Goal: Task Accomplishment & Management: Use online tool/utility

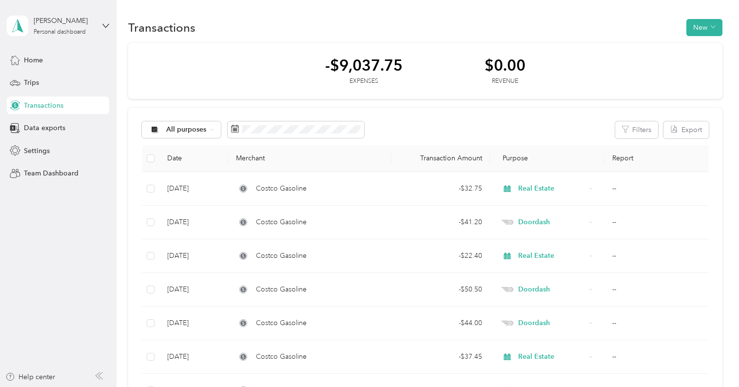
click at [49, 107] on span "Transactions" at bounding box center [43, 105] width 39 height 10
click at [188, 130] on span "All purposes" at bounding box center [186, 129] width 40 height 7
click at [191, 228] on span "Doordash" at bounding box center [189, 232] width 47 height 10
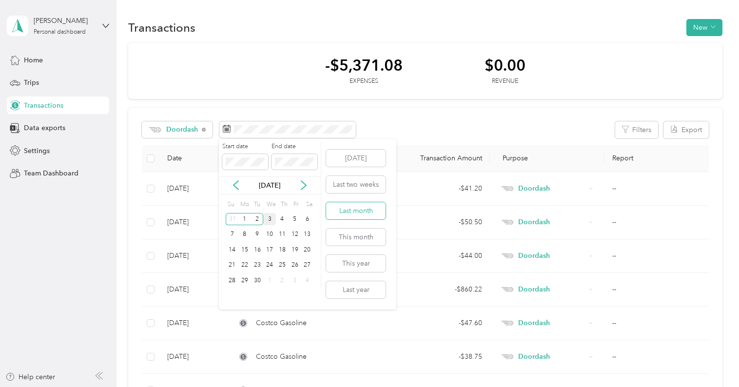
click at [367, 210] on button "Last month" at bounding box center [355, 210] width 59 height 17
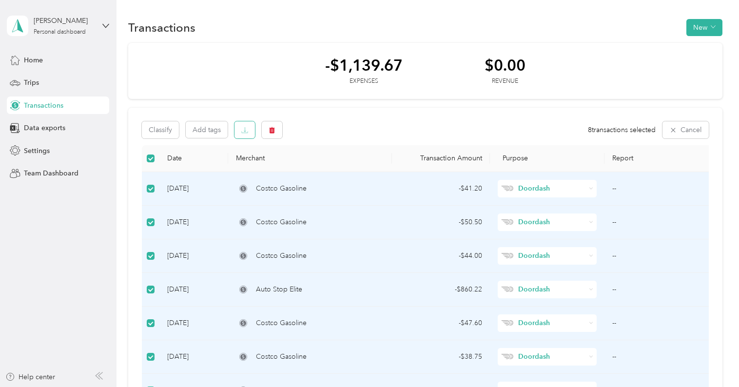
click at [240, 129] on button "button" at bounding box center [244, 129] width 20 height 17
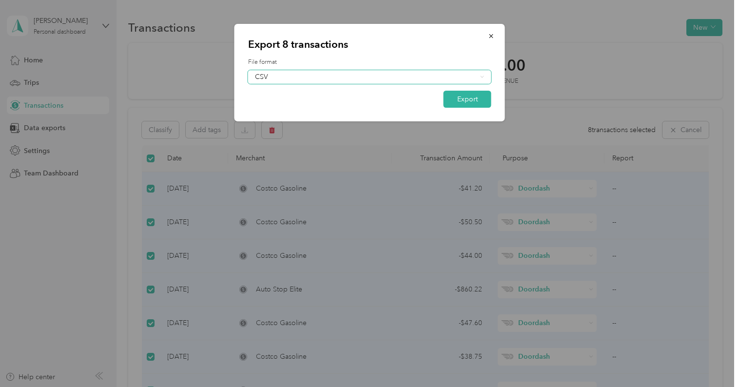
click at [317, 74] on div "CSV" at bounding box center [366, 77] width 222 height 7
click at [308, 128] on div "PDF" at bounding box center [370, 127] width 230 height 10
click at [477, 99] on button "Export" at bounding box center [467, 99] width 48 height 17
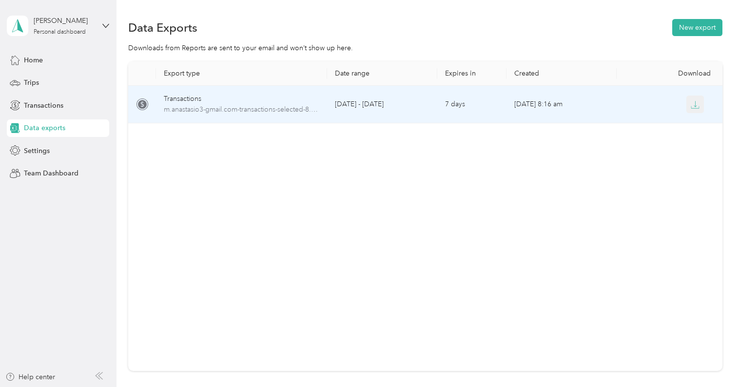
click at [695, 106] on icon "button" at bounding box center [695, 104] width 3 height 6
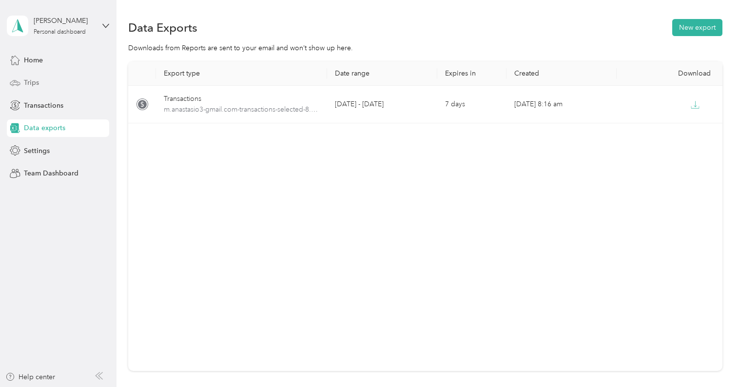
click at [39, 82] on div "Trips" at bounding box center [58, 83] width 102 height 18
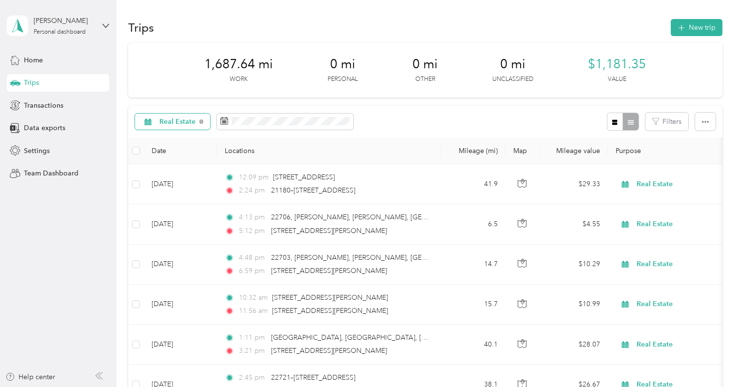
click at [190, 122] on span "Real Estate" at bounding box center [177, 121] width 37 height 7
click at [181, 222] on span "Doordash" at bounding box center [183, 222] width 48 height 10
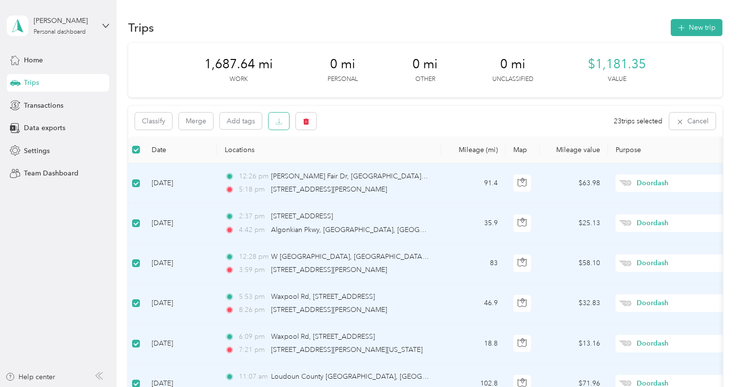
click at [276, 124] on icon "button" at bounding box center [278, 121] width 7 height 7
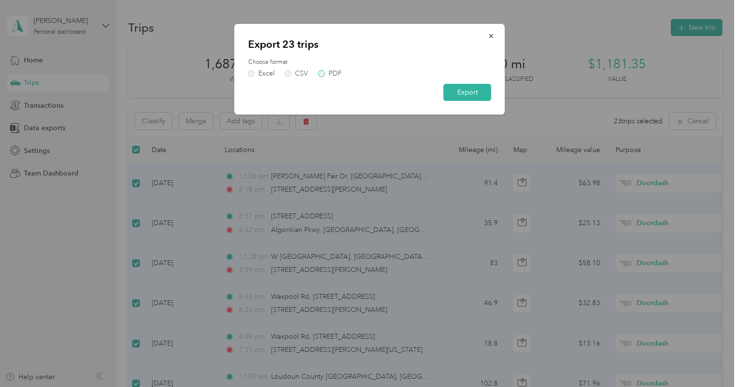
click at [330, 75] on div "PDF" at bounding box center [334, 73] width 13 height 7
click at [474, 94] on button "Export" at bounding box center [467, 92] width 48 height 17
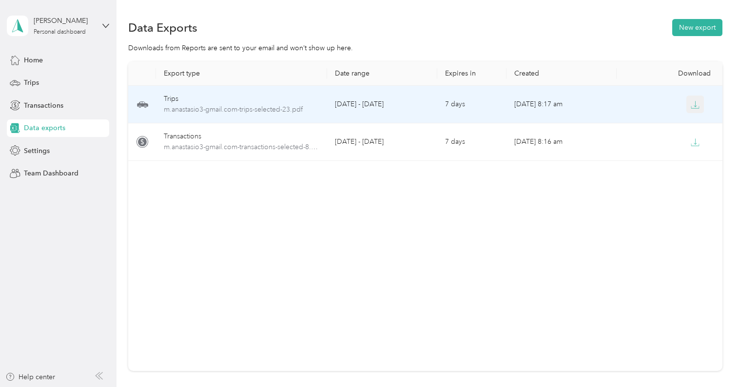
click at [694, 106] on icon "button" at bounding box center [695, 104] width 9 height 9
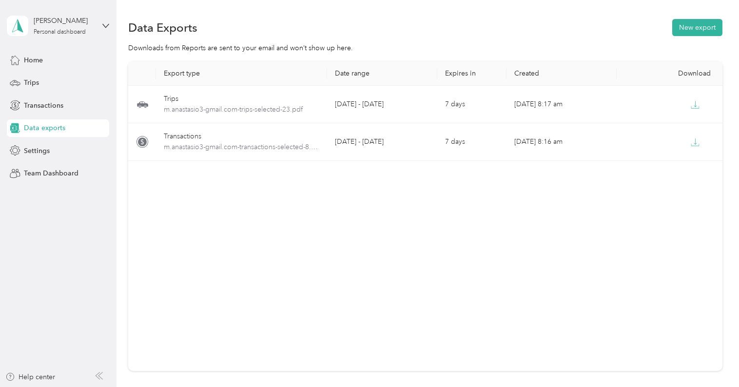
click at [37, 93] on div "Home Trips Transactions Data exports Settings Team Dashboard" at bounding box center [58, 116] width 102 height 131
click at [33, 82] on span "Trips" at bounding box center [31, 82] width 15 height 10
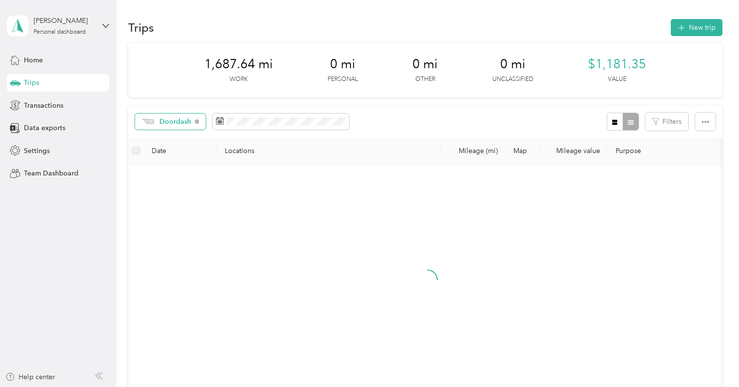
click at [184, 121] on span "Doordash" at bounding box center [175, 121] width 32 height 7
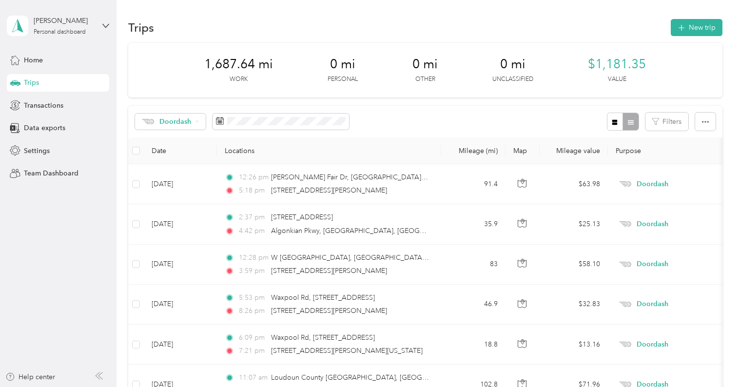
click at [184, 207] on span "Real Estate" at bounding box center [181, 207] width 44 height 10
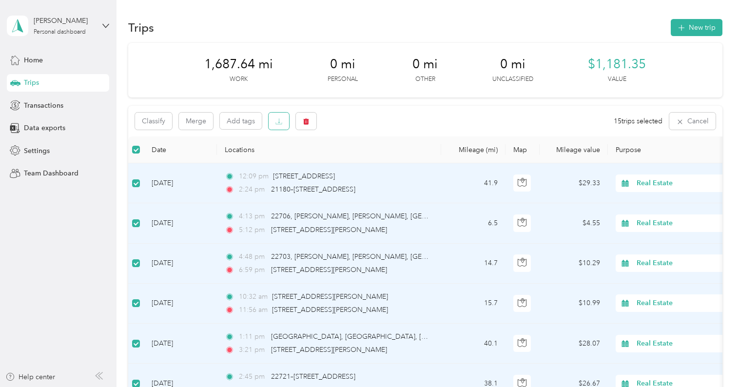
click at [277, 123] on icon "button" at bounding box center [278, 121] width 7 height 7
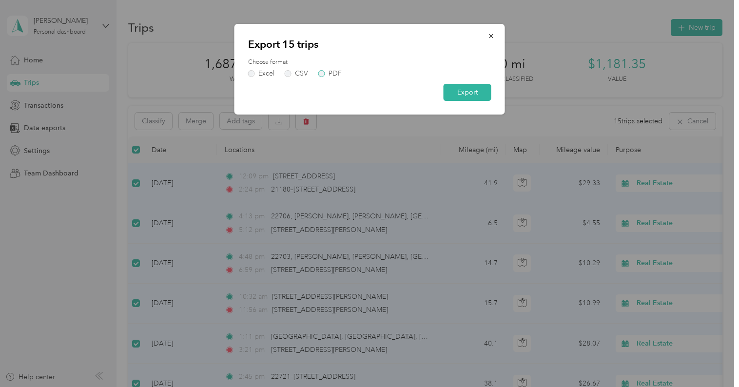
click at [325, 75] on label "PDF" at bounding box center [329, 73] width 23 height 7
click at [439, 82] on form "Choose format Excel CSV PDF Export" at bounding box center [369, 79] width 243 height 43
click at [452, 92] on button "Export" at bounding box center [467, 92] width 48 height 17
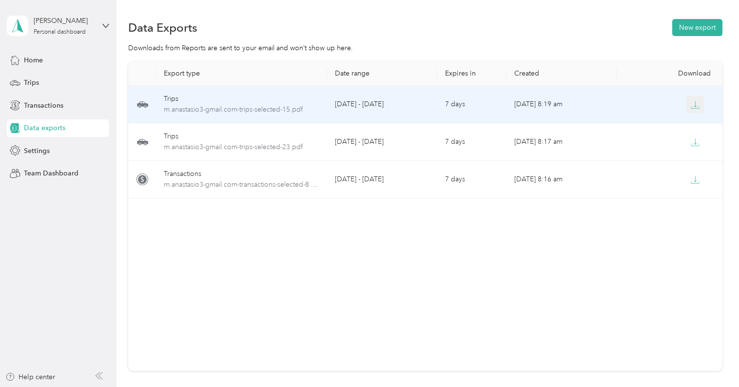
click at [695, 105] on icon "button" at bounding box center [695, 104] width 3 height 6
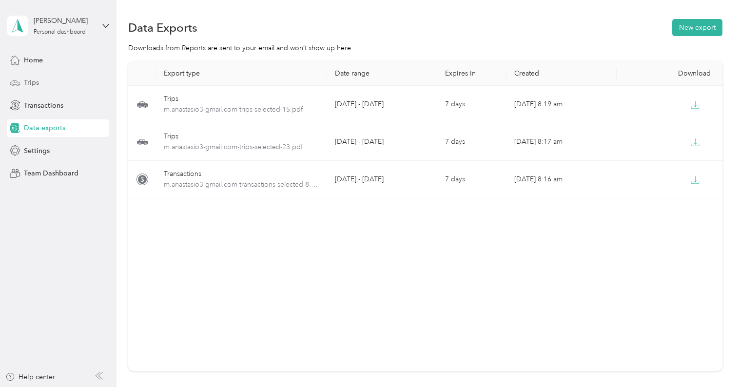
click at [37, 81] on span "Trips" at bounding box center [31, 82] width 15 height 10
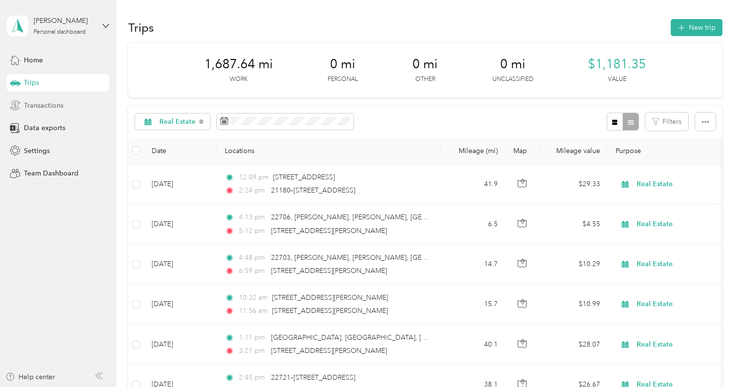
click at [40, 105] on span "Transactions" at bounding box center [43, 105] width 39 height 10
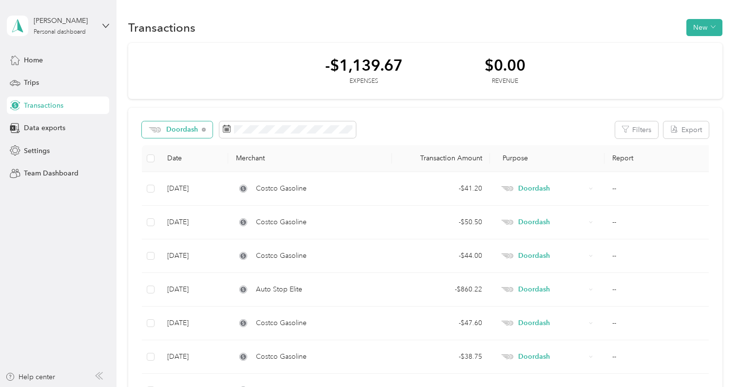
click at [184, 129] on span "Doordash" at bounding box center [182, 129] width 32 height 7
click at [199, 214] on span "Real Estate" at bounding box center [188, 216] width 44 height 10
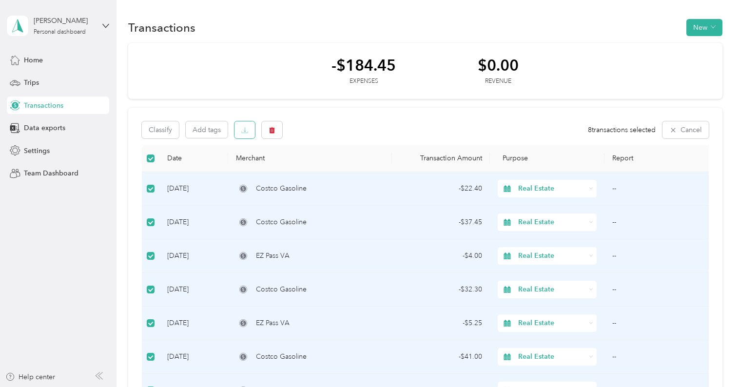
click at [244, 132] on icon "button" at bounding box center [244, 130] width 7 height 7
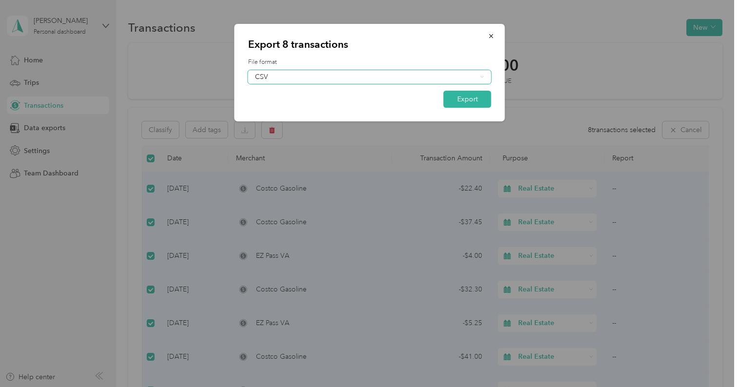
click at [297, 78] on div "CSV" at bounding box center [366, 77] width 222 height 7
click at [299, 123] on div "PDF" at bounding box center [370, 127] width 230 height 10
click at [473, 99] on button "Export" at bounding box center [467, 99] width 48 height 17
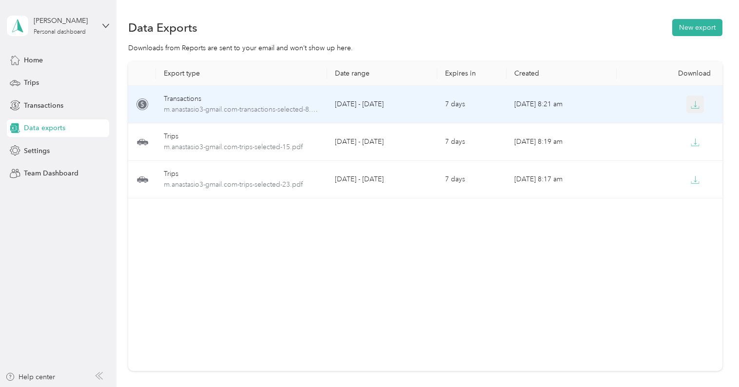
click at [693, 103] on icon "button" at bounding box center [695, 104] width 9 height 9
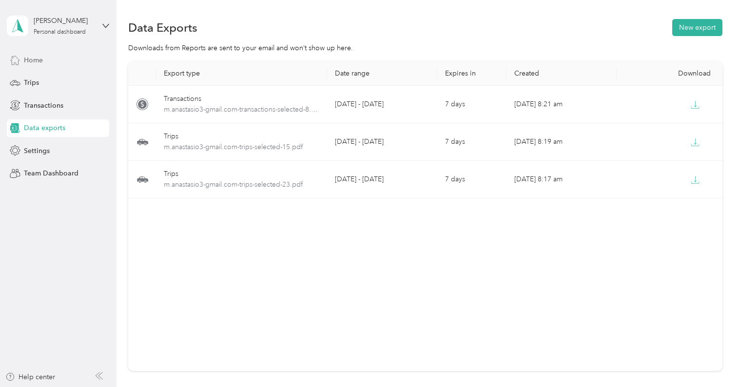
click at [48, 58] on div "Home" at bounding box center [58, 60] width 102 height 18
